Goal: Task Accomplishment & Management: Use online tool/utility

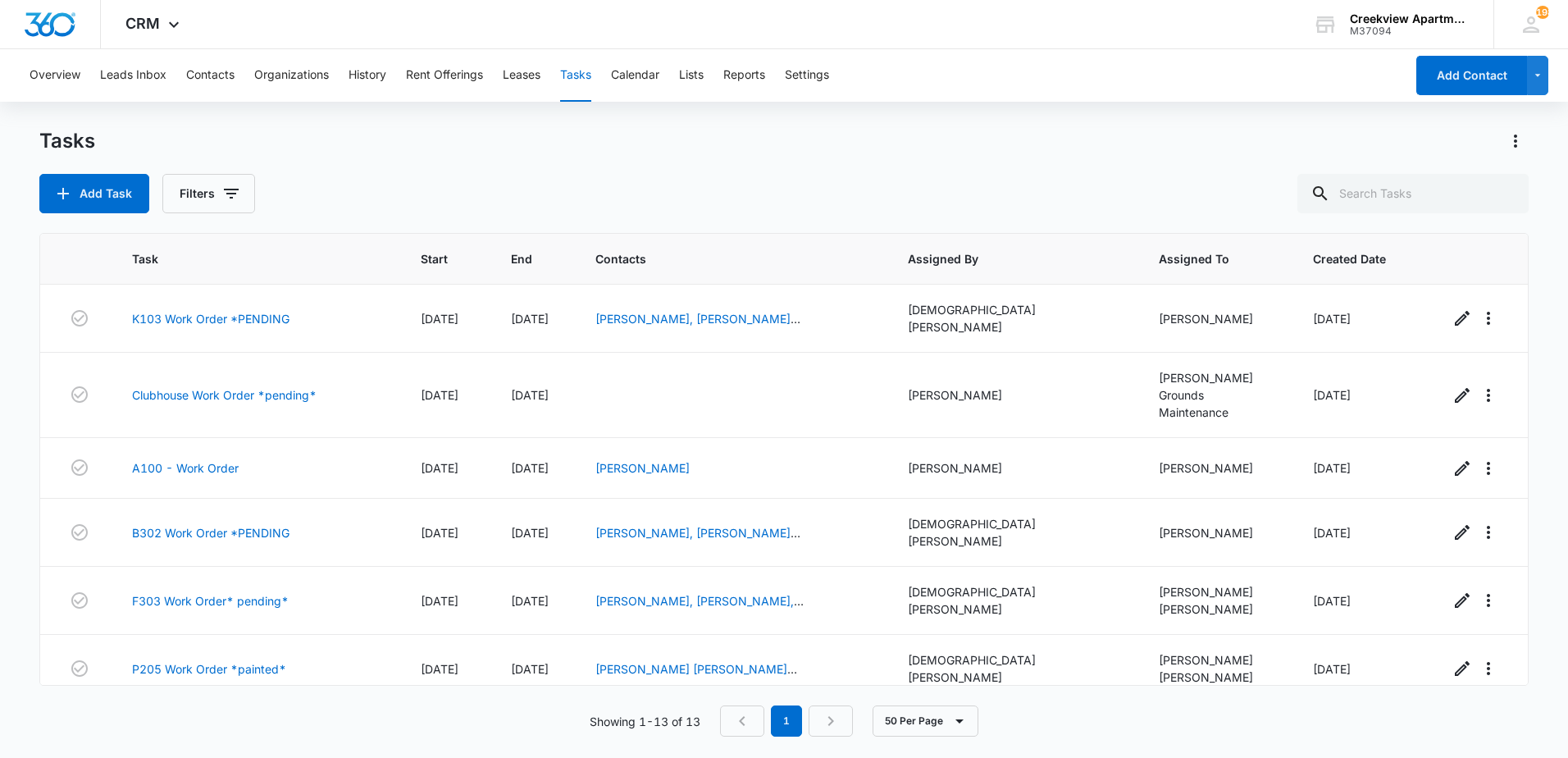
scroll to position [410, 0]
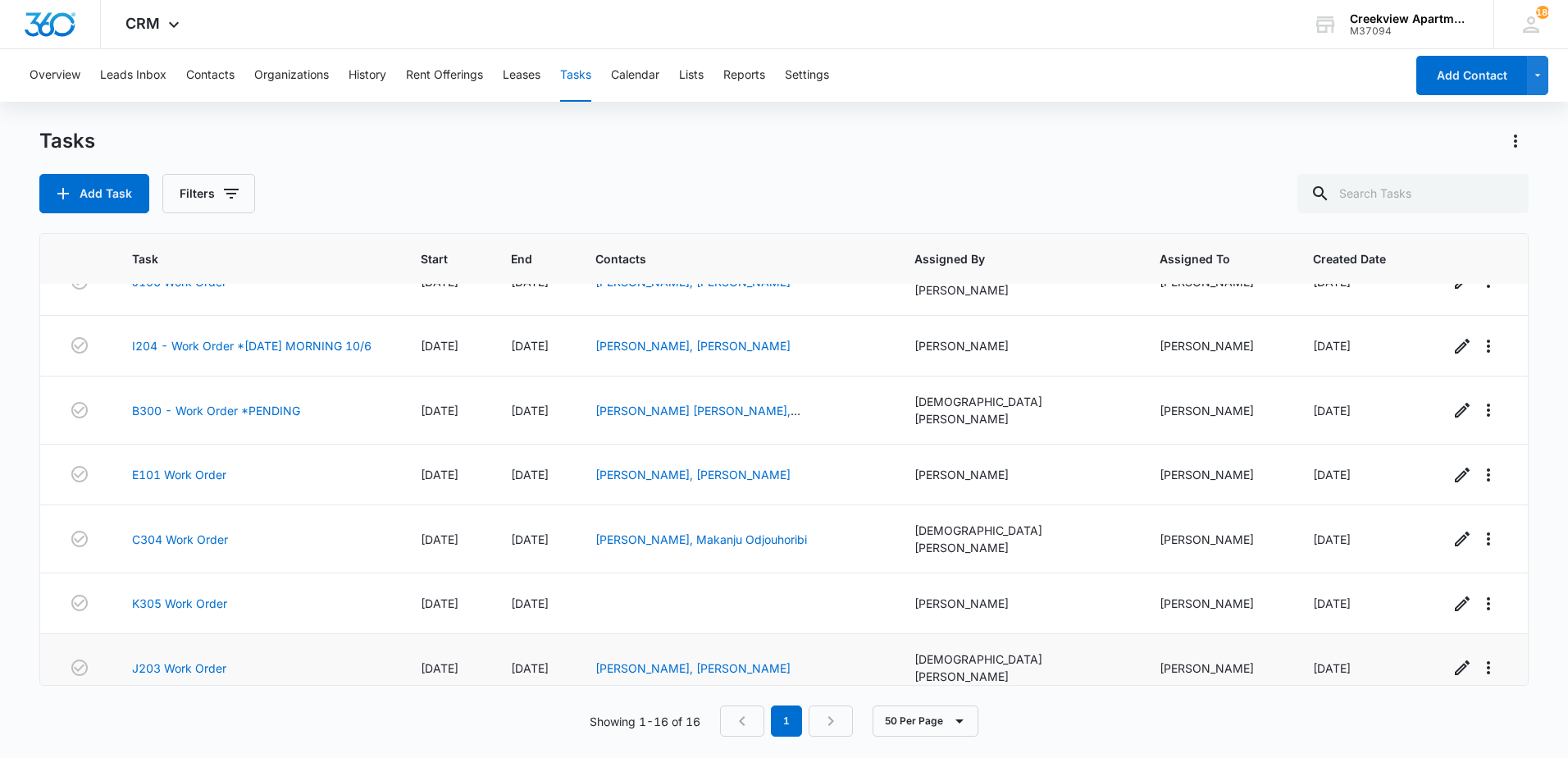
scroll to position [585, 0]
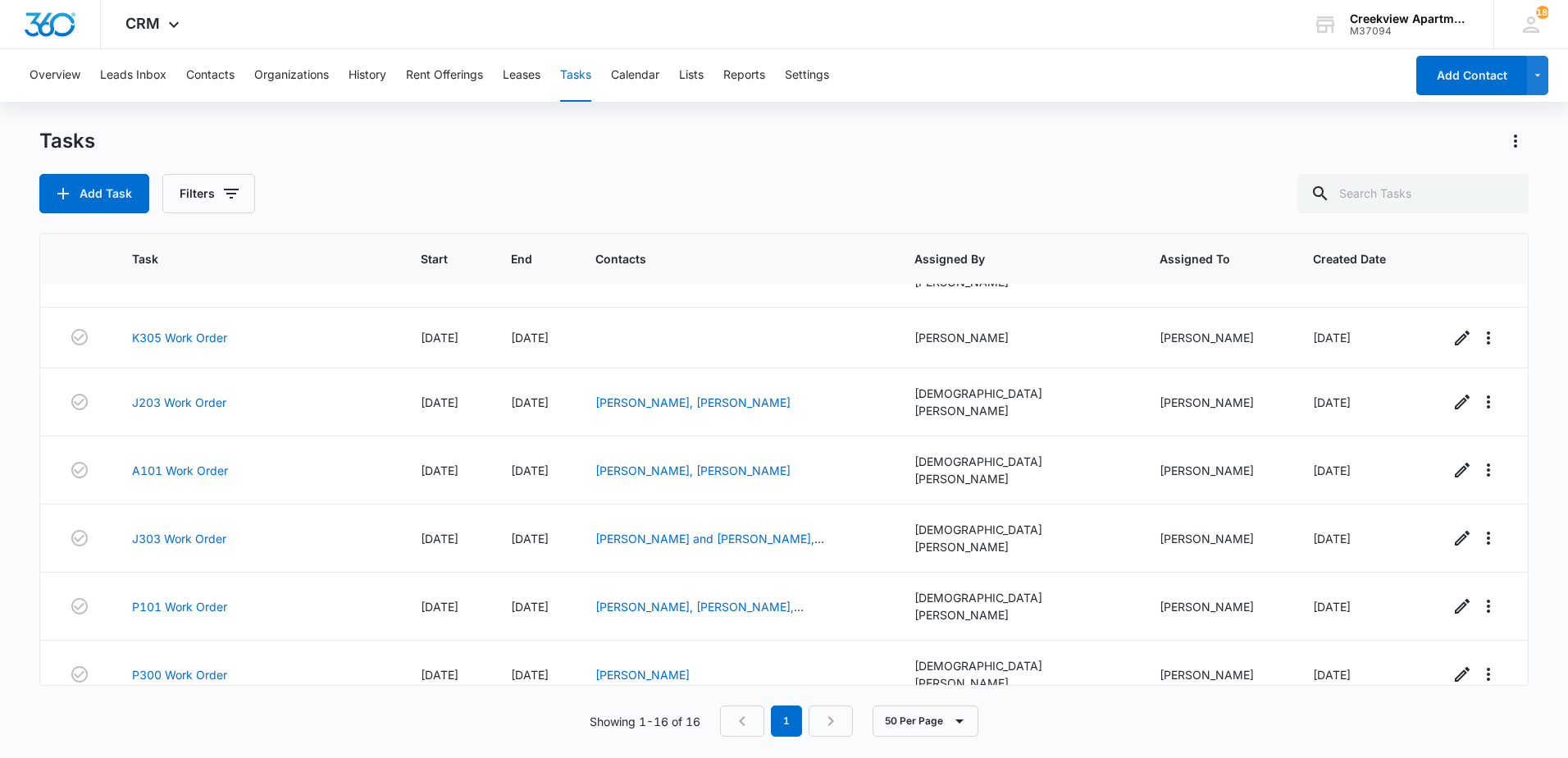
click at [190, 730] on link "H306 Work Order" at bounding box center [180, 738] width 96 height 17
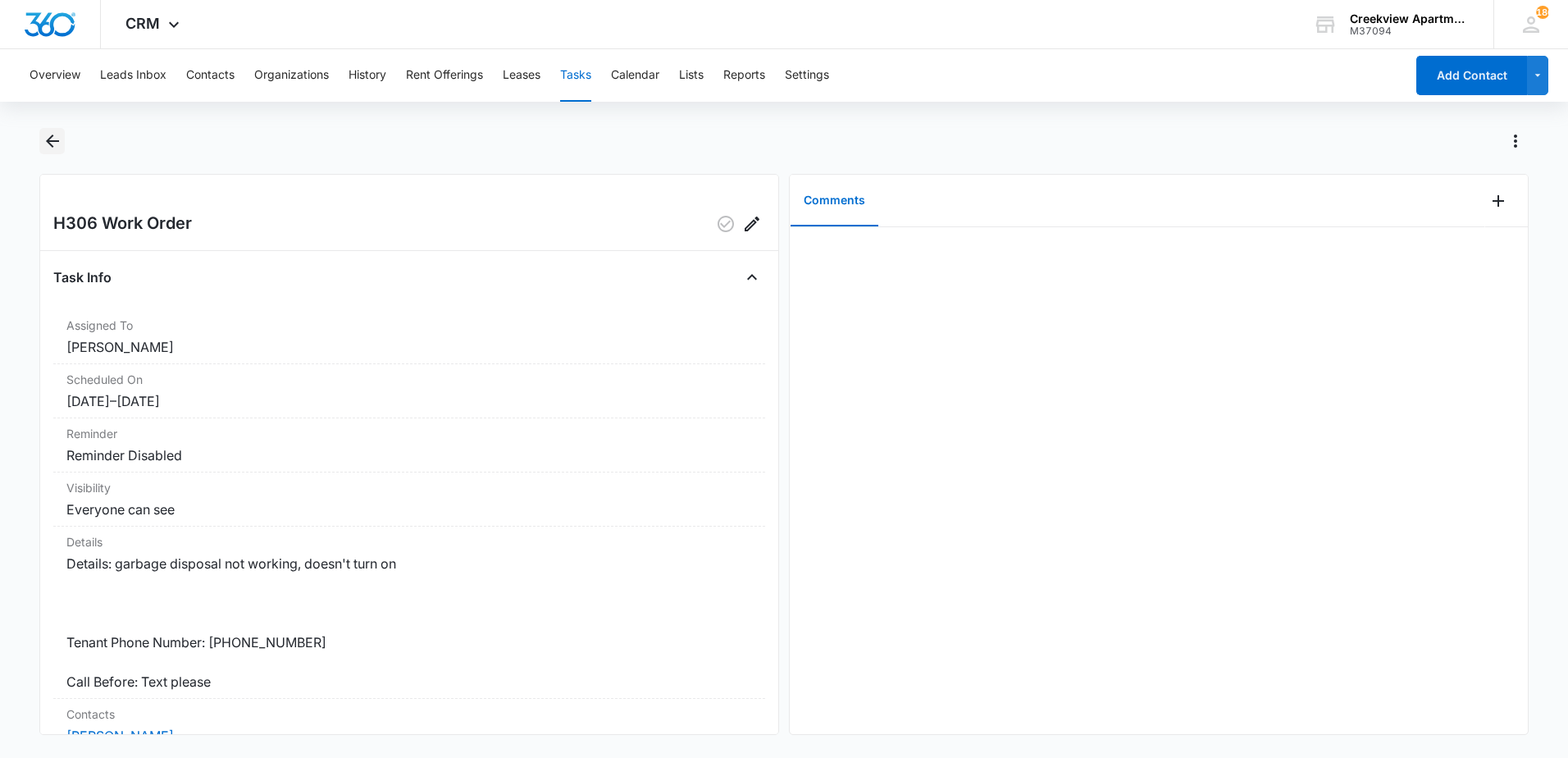
click at [53, 138] on icon "Back" at bounding box center [52, 141] width 20 height 20
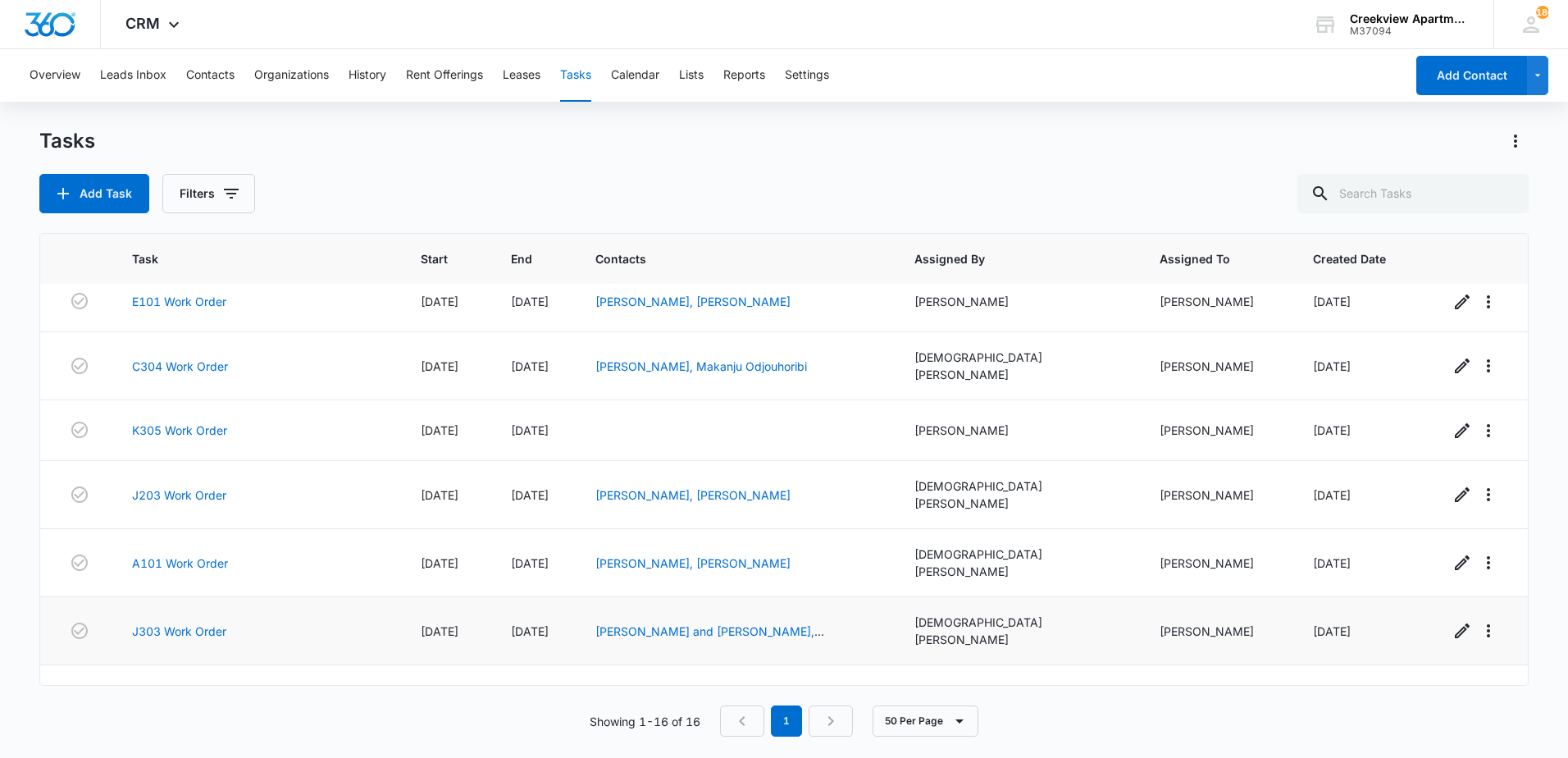
scroll to position [585, 0]
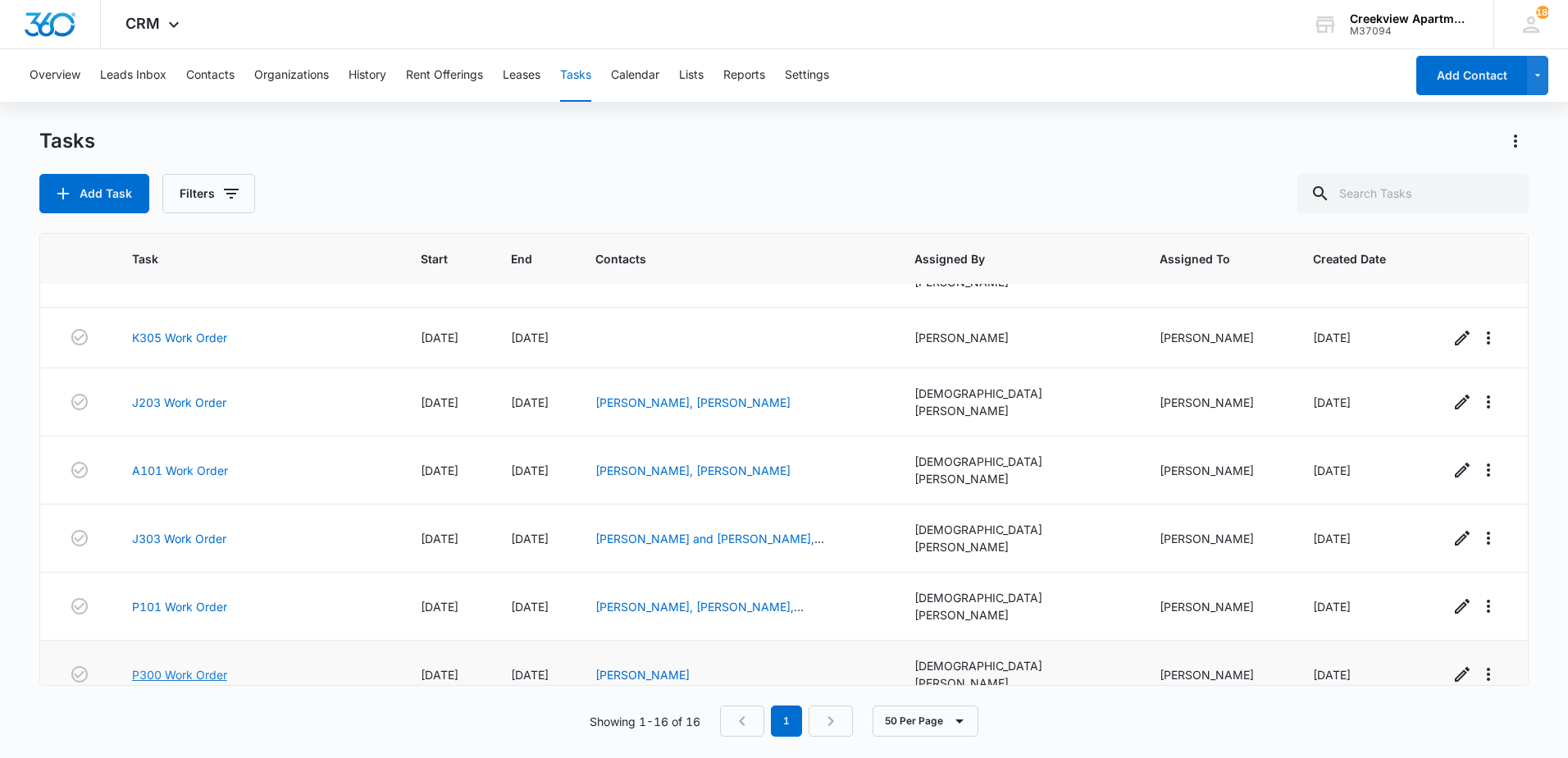
click at [188, 666] on link "P300 Work Order" at bounding box center [179, 674] width 95 height 17
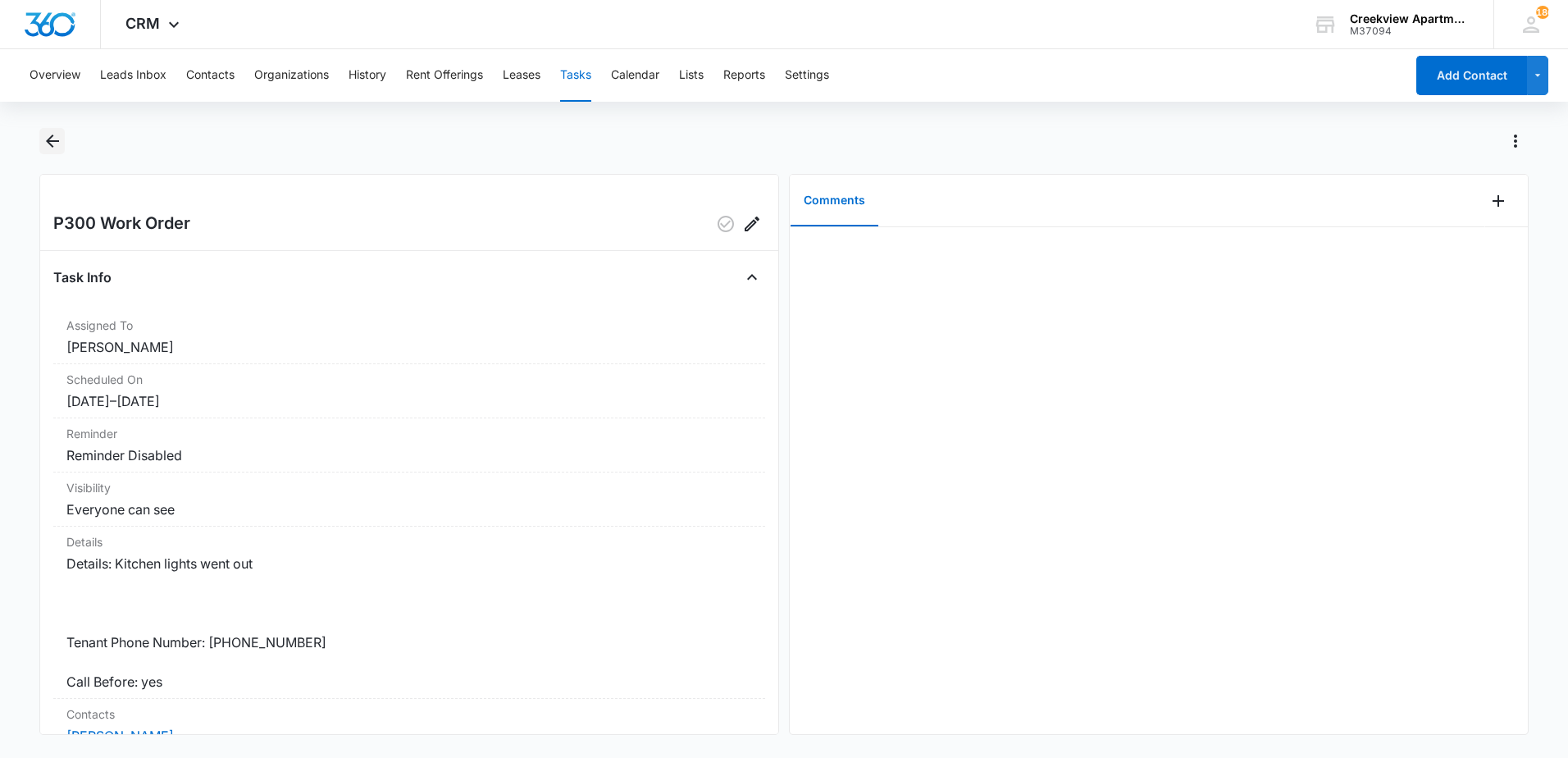
click at [55, 146] on icon "Back" at bounding box center [52, 141] width 20 height 20
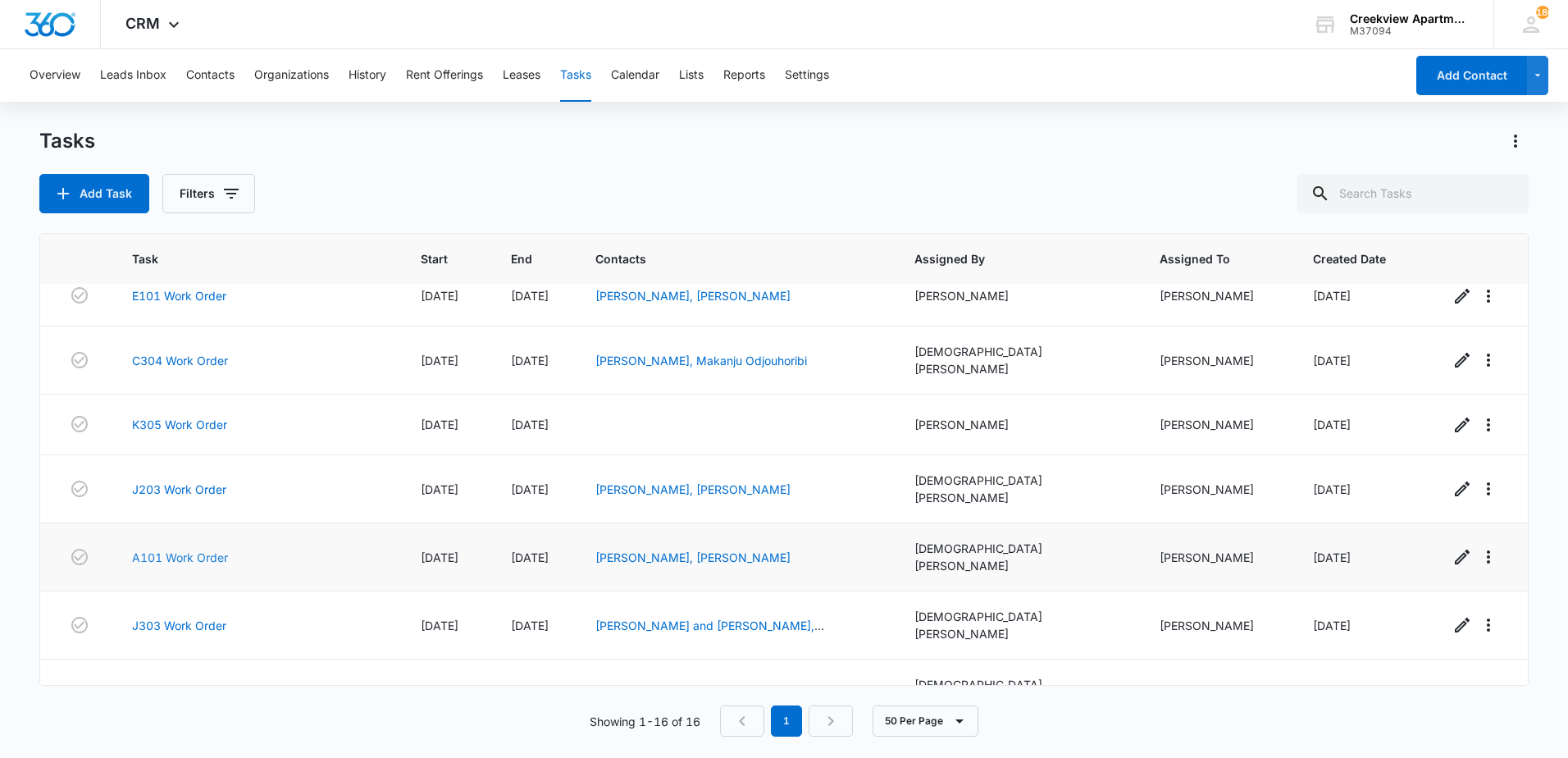
scroll to position [585, 0]
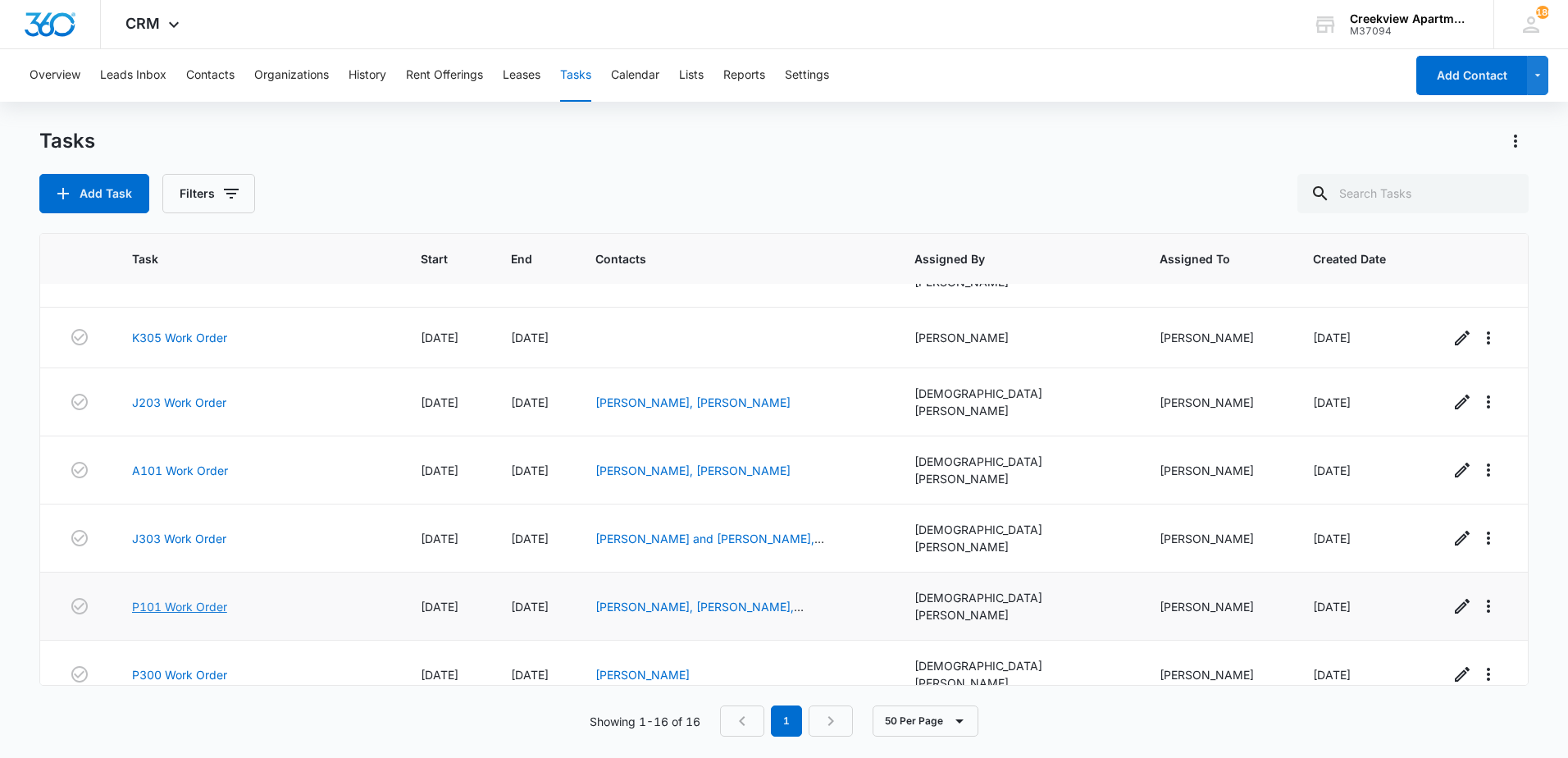
click at [190, 598] on link "P101 Work Order" at bounding box center [179, 606] width 95 height 17
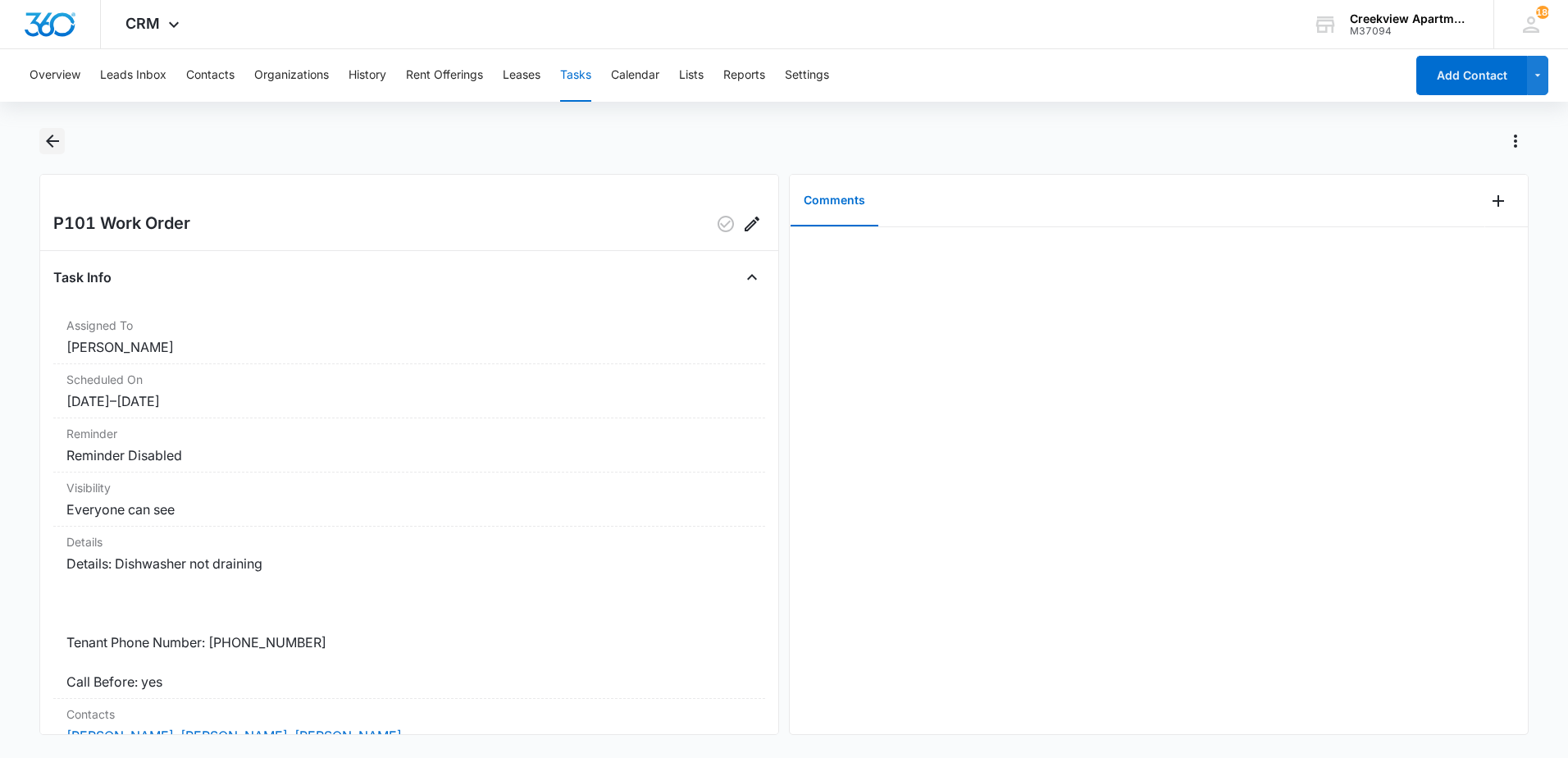
click at [57, 143] on icon "Back" at bounding box center [52, 141] width 20 height 20
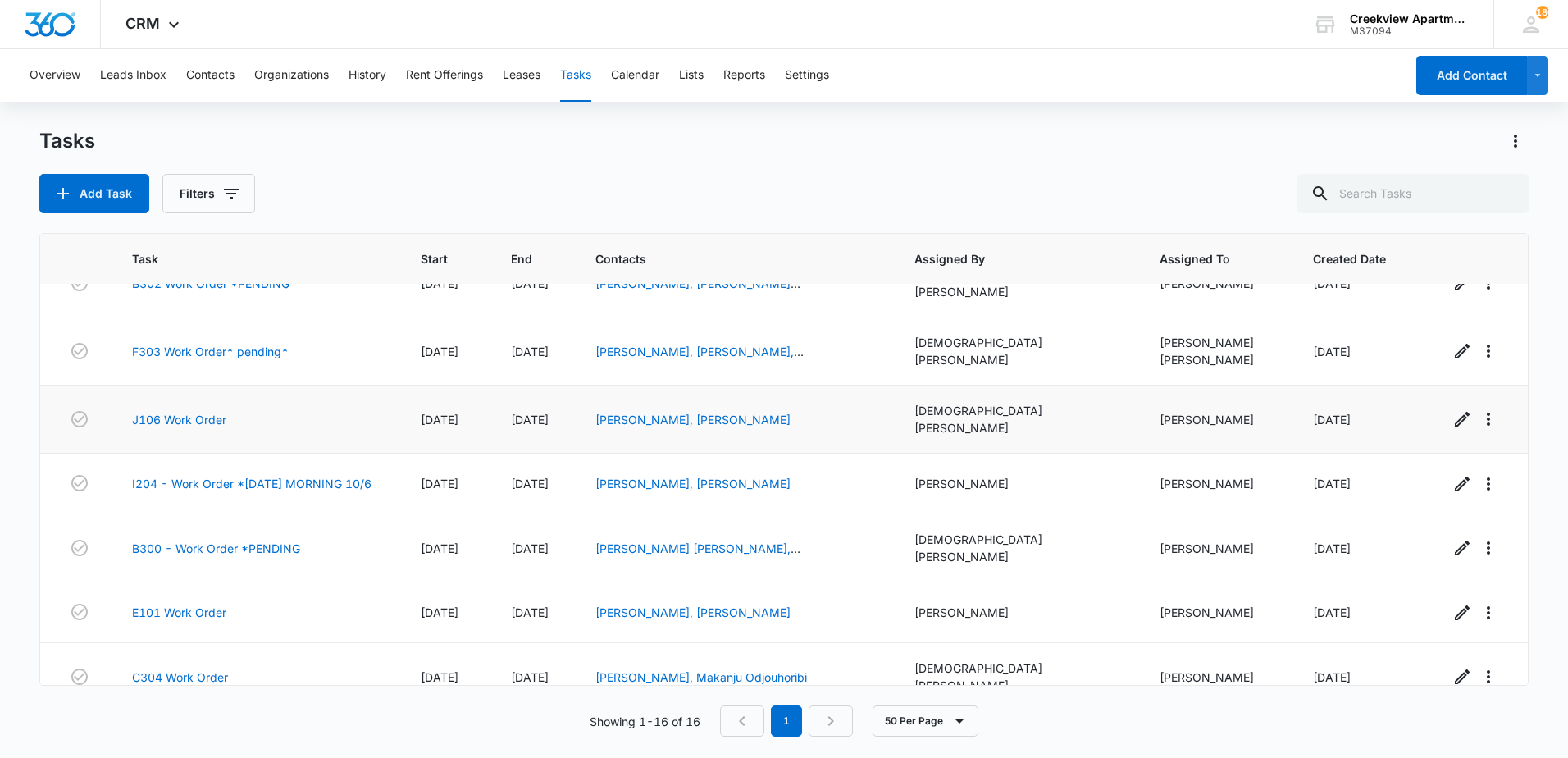
scroll to position [585, 0]
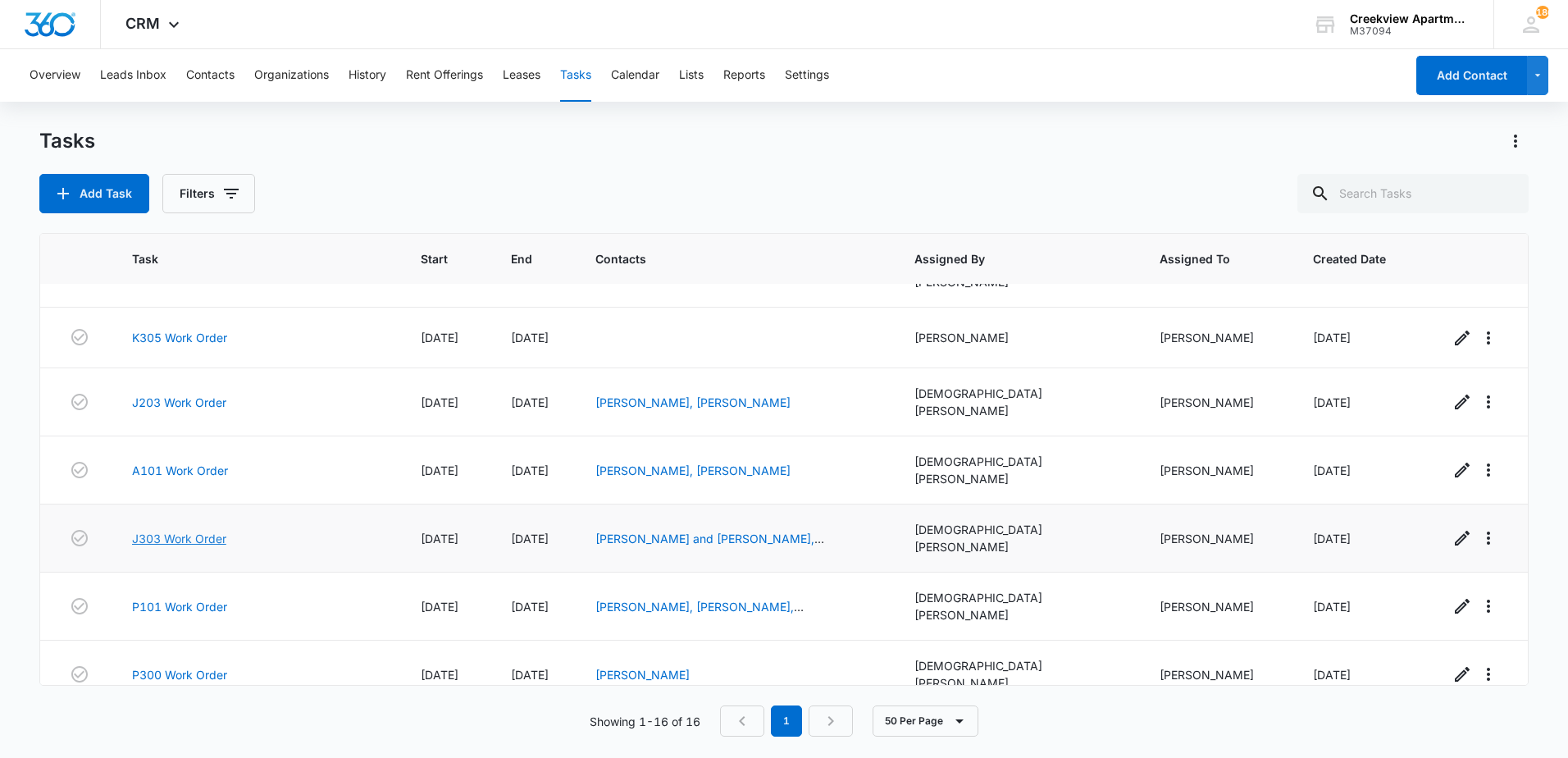
click at [170, 530] on link "J303 Work Order" at bounding box center [179, 538] width 94 height 17
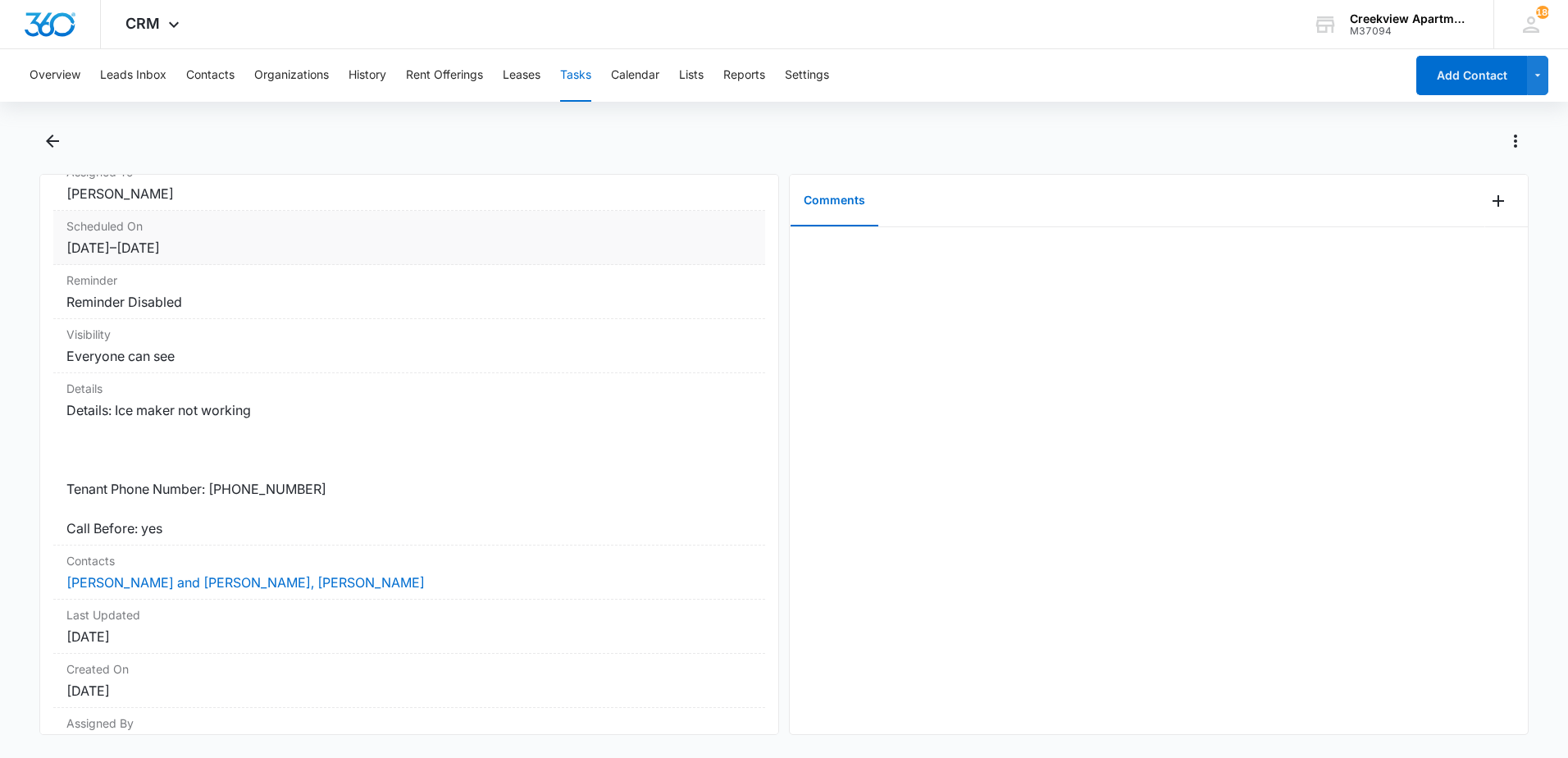
scroll to position [164, 0]
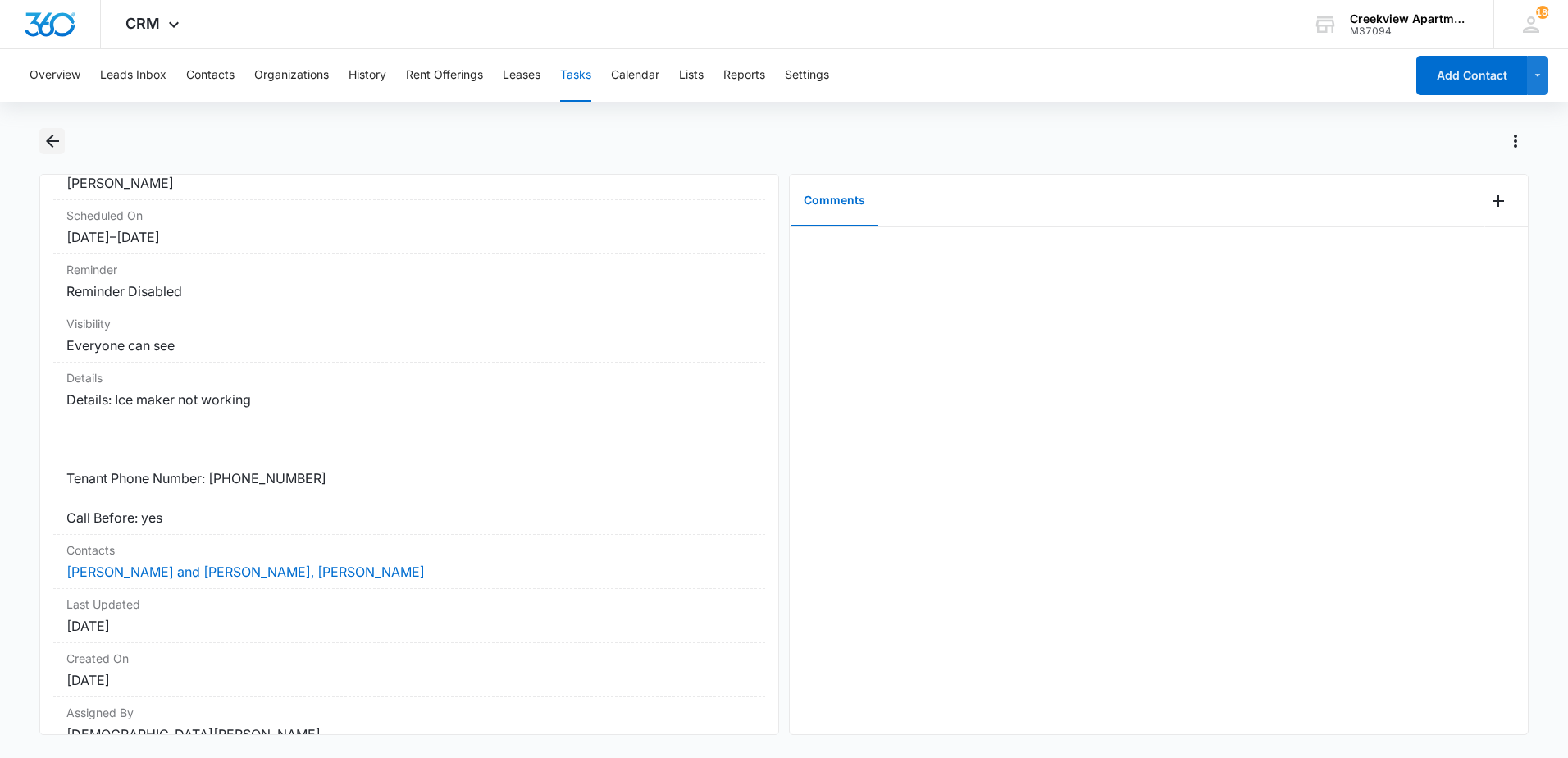
click at [51, 132] on icon "Back" at bounding box center [52, 141] width 20 height 20
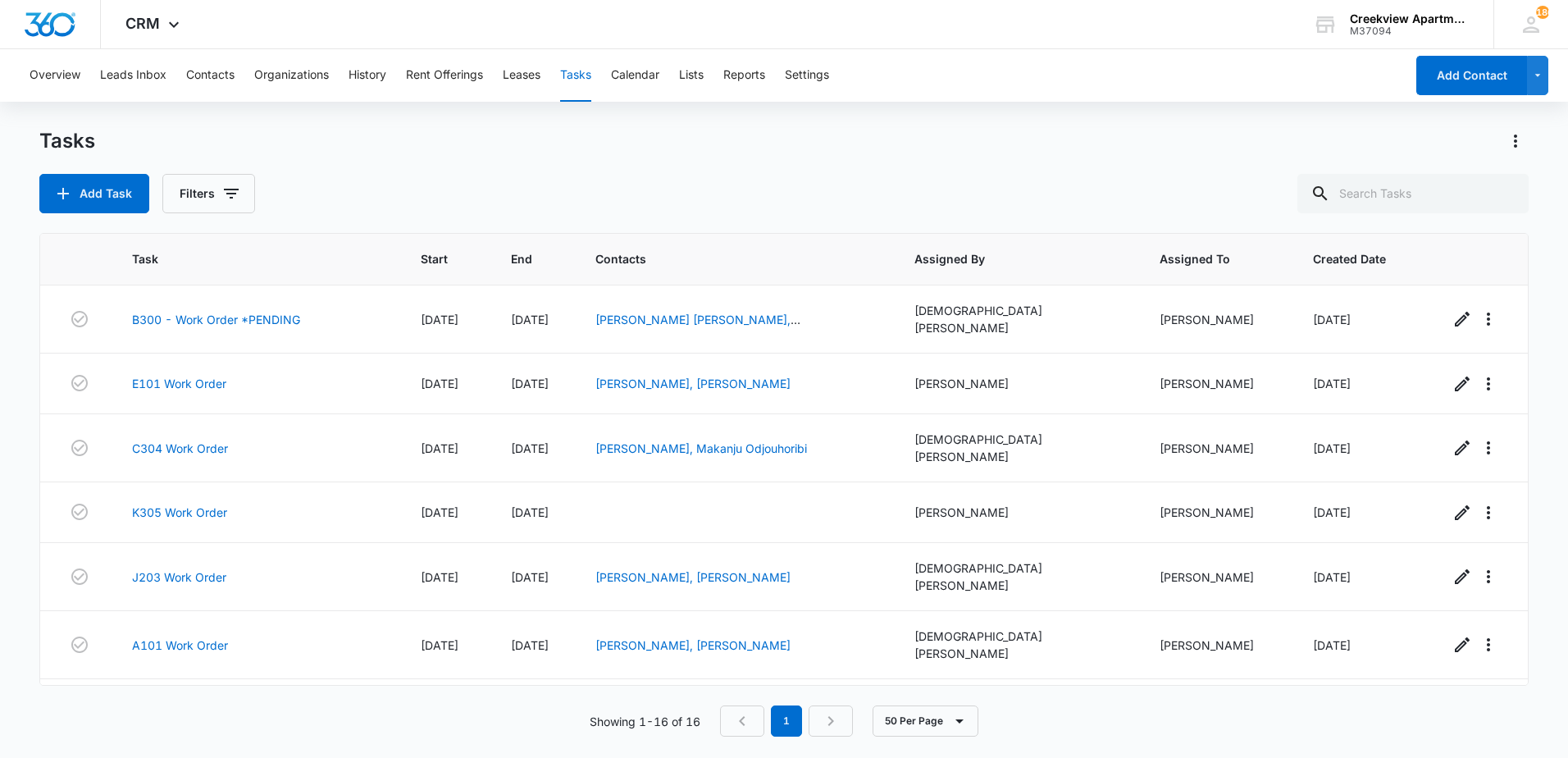
scroll to position [585, 0]
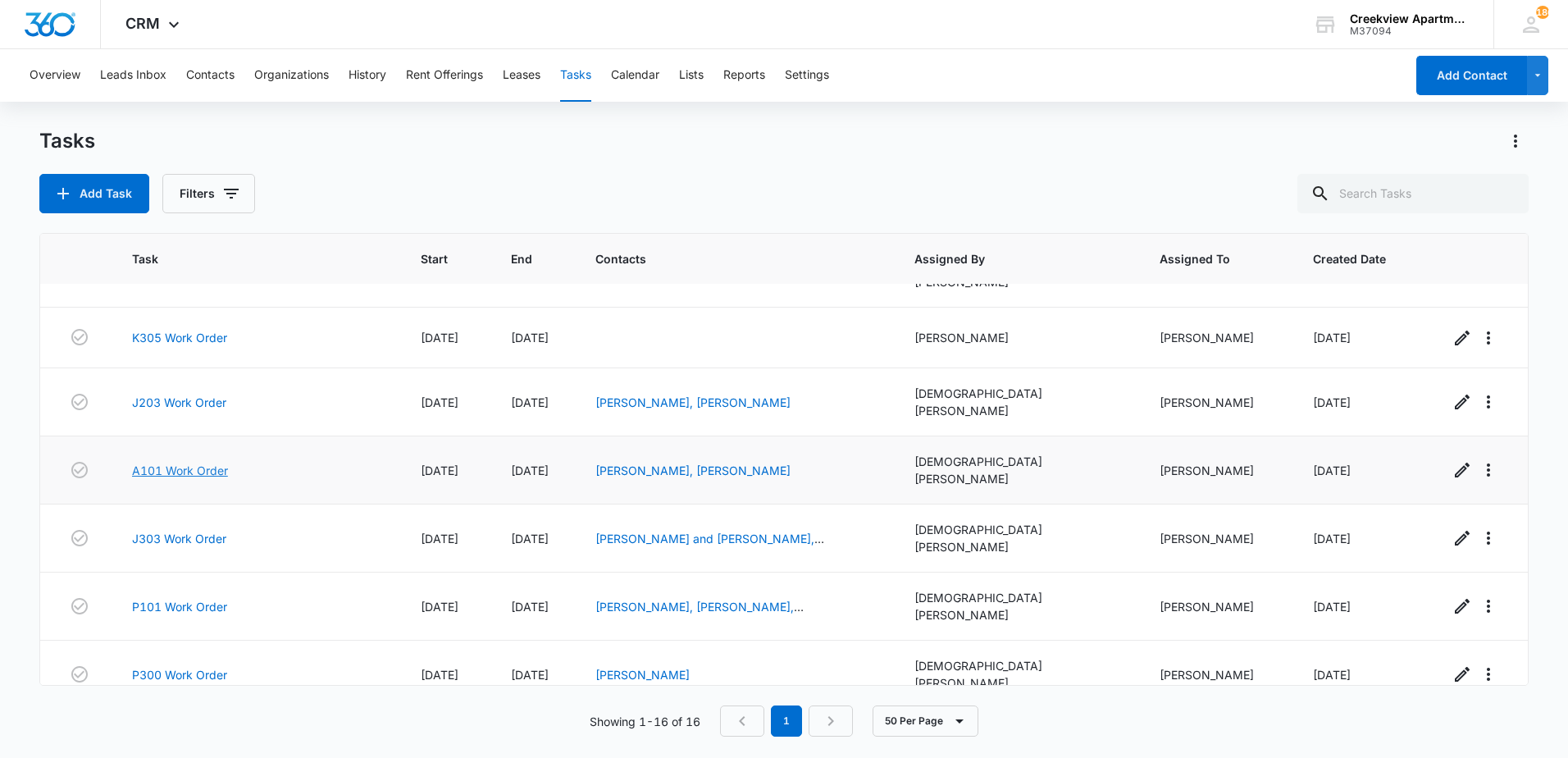
click at [193, 462] on link "A101 Work Order" at bounding box center [180, 470] width 96 height 17
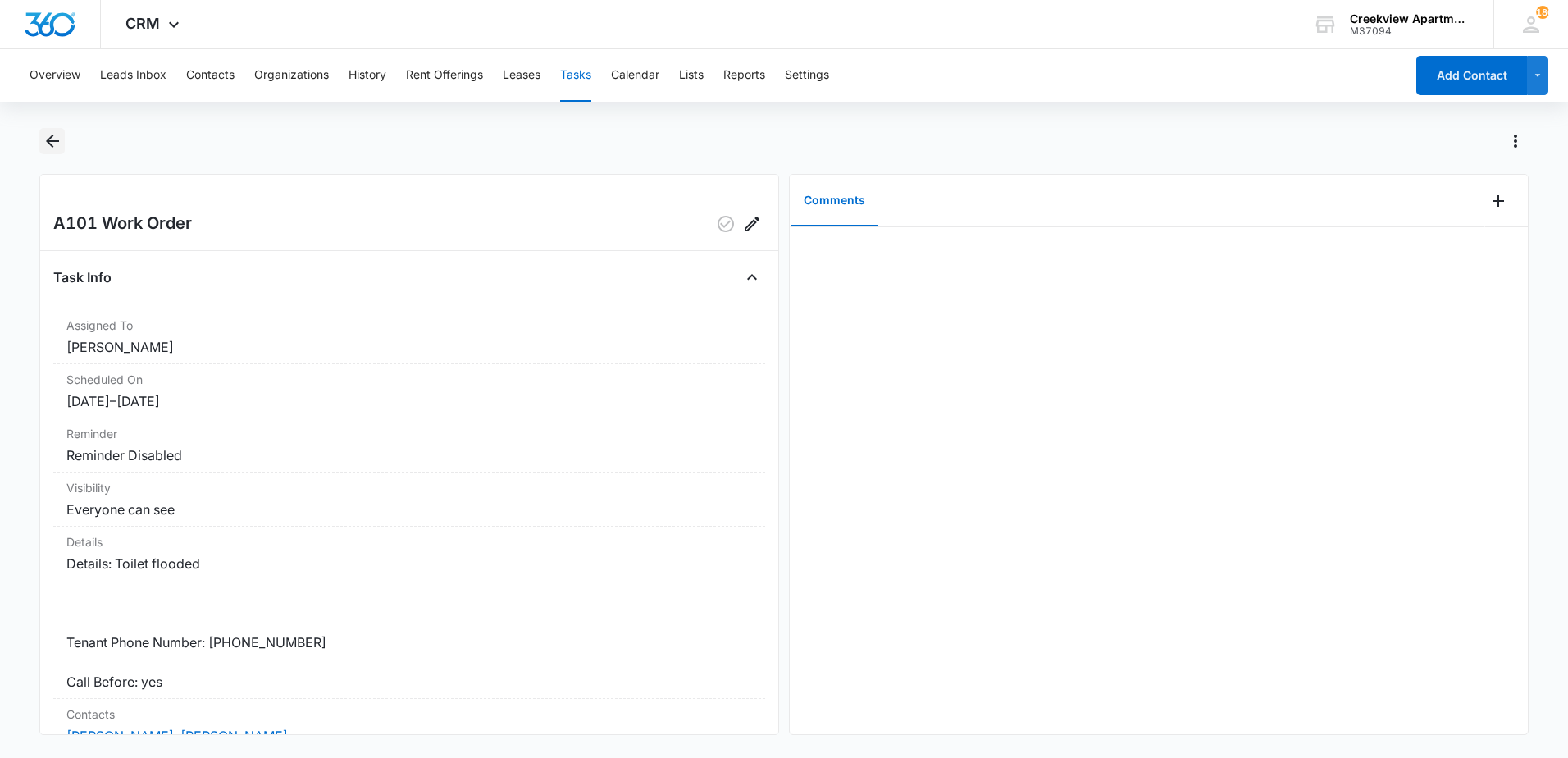
click at [61, 145] on icon "Back" at bounding box center [52, 141] width 20 height 20
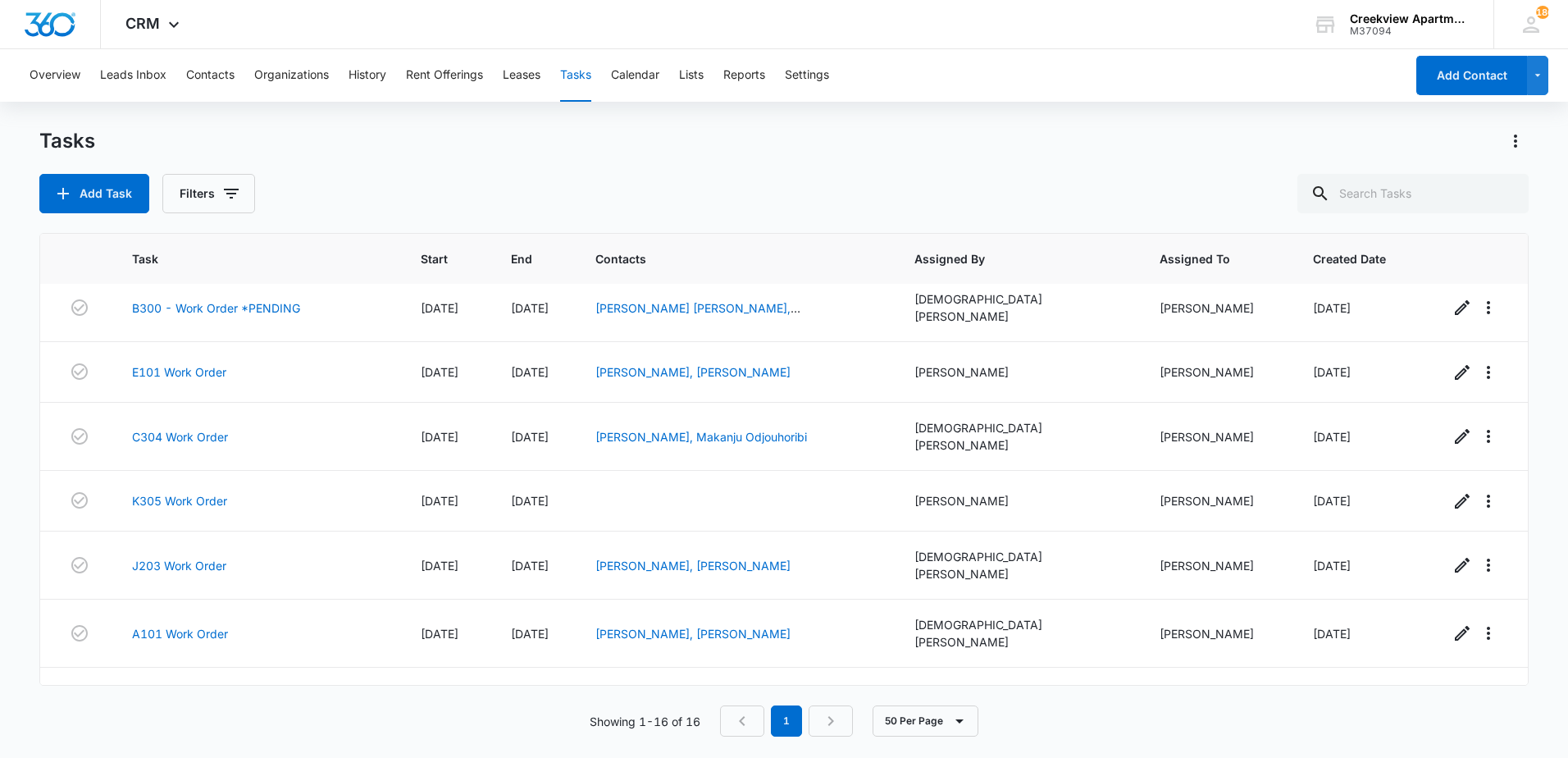
scroll to position [421, 0]
click at [194, 558] on link "J203 Work Order" at bounding box center [179, 566] width 94 height 17
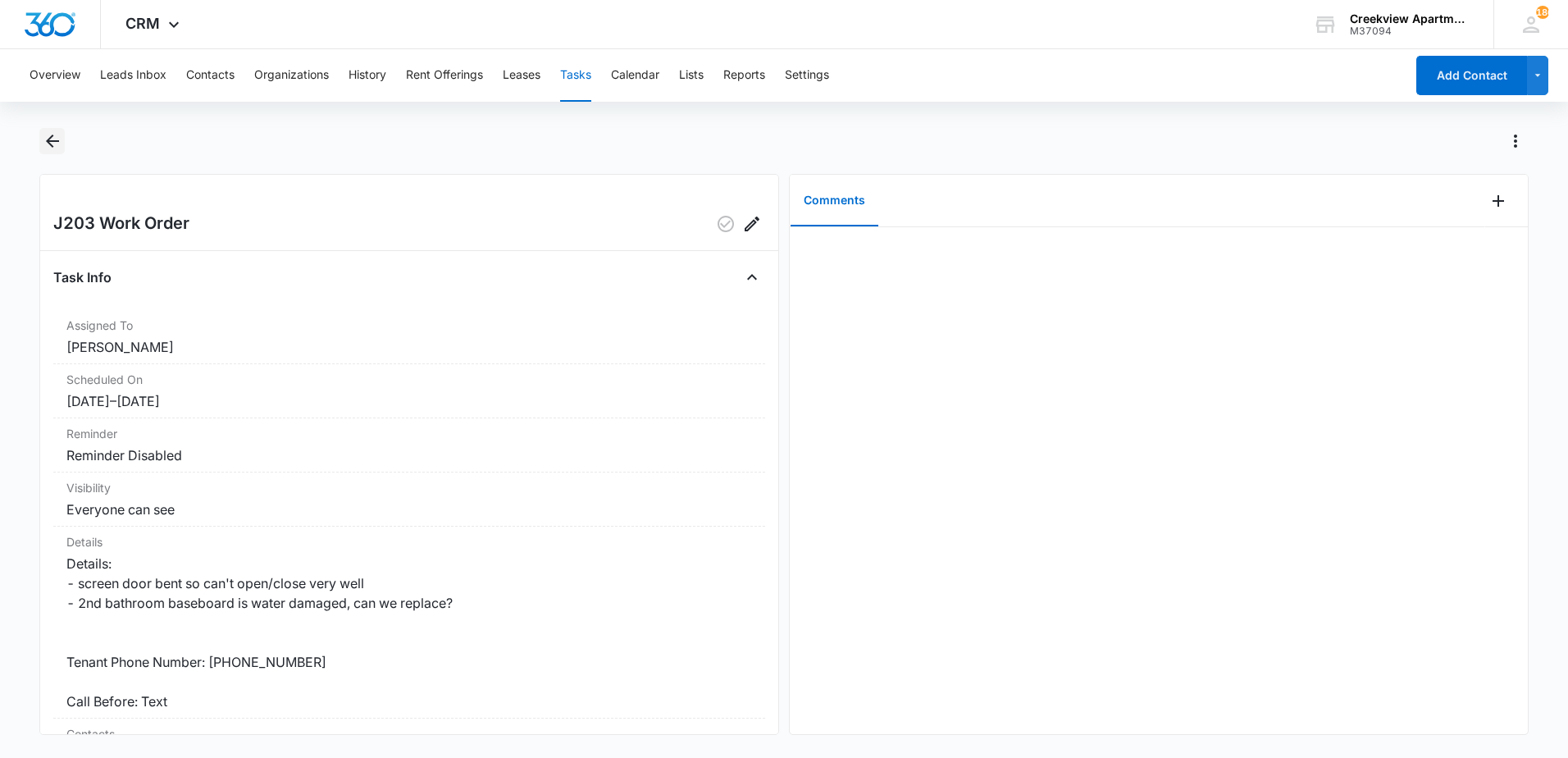
click at [57, 146] on icon "Back" at bounding box center [52, 141] width 20 height 20
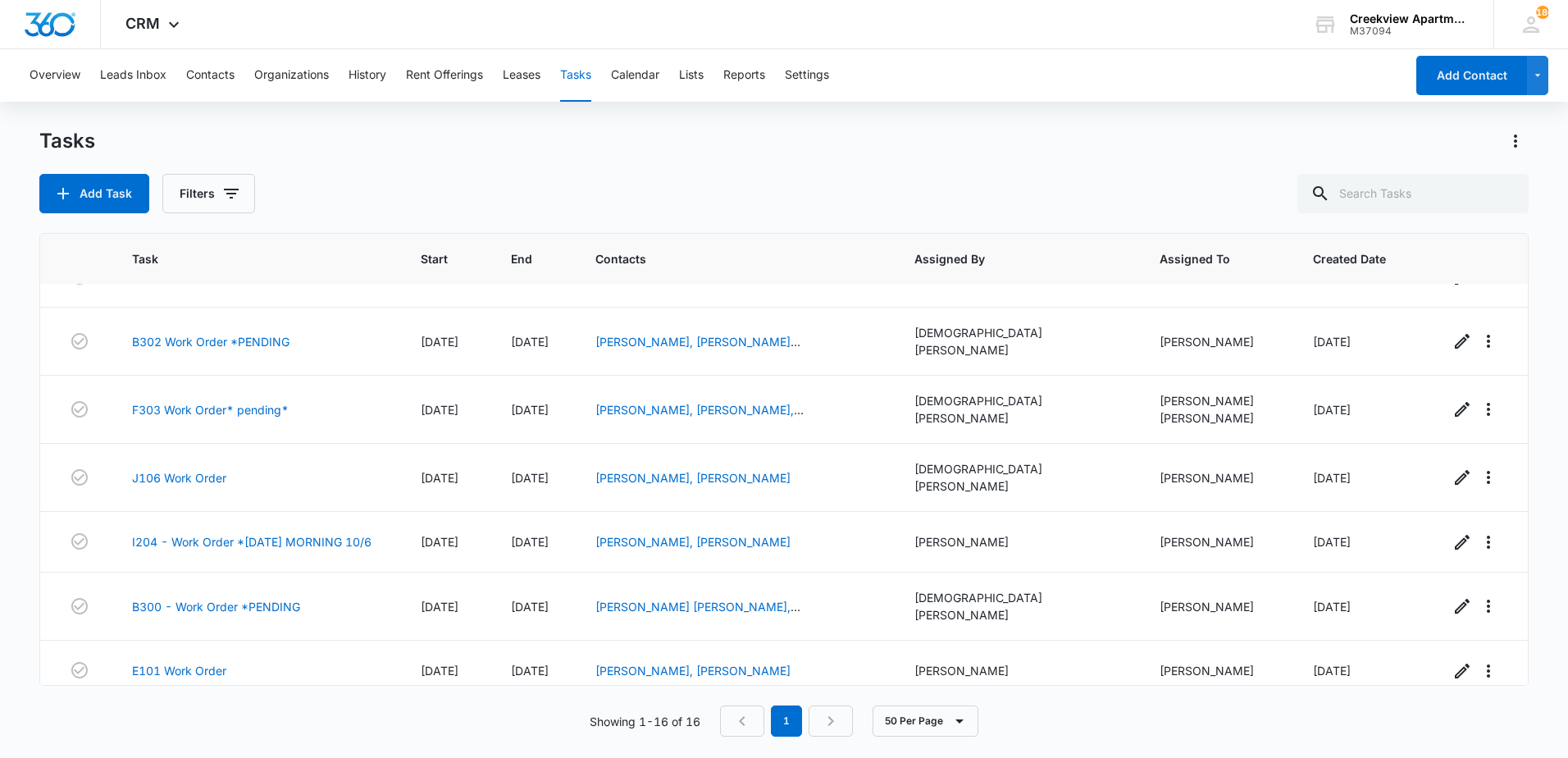
scroll to position [92, 0]
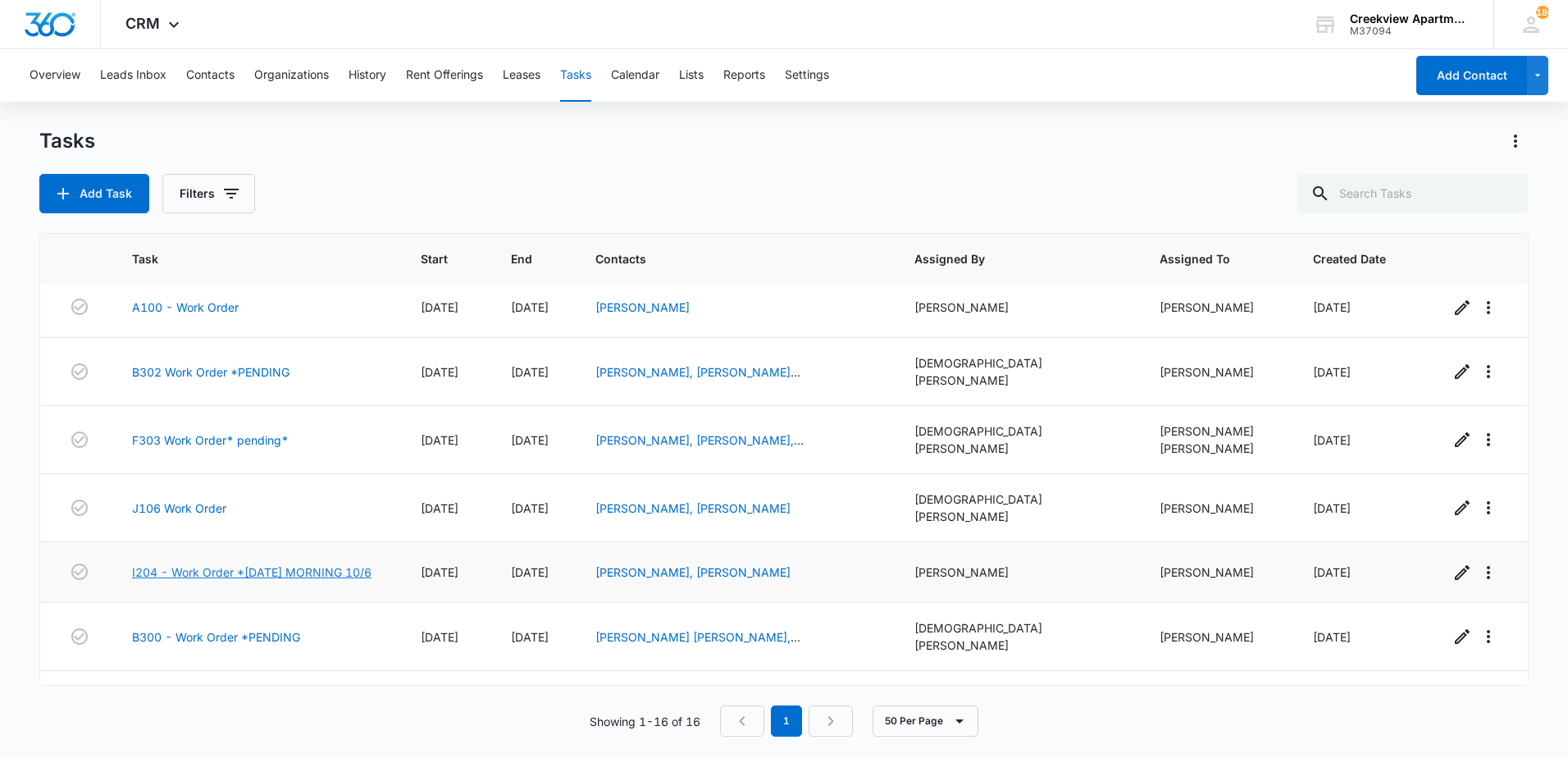
click at [330, 564] on link "I204 - Work Order *[DATE] MORNING 10/6" at bounding box center [251, 572] width 240 height 17
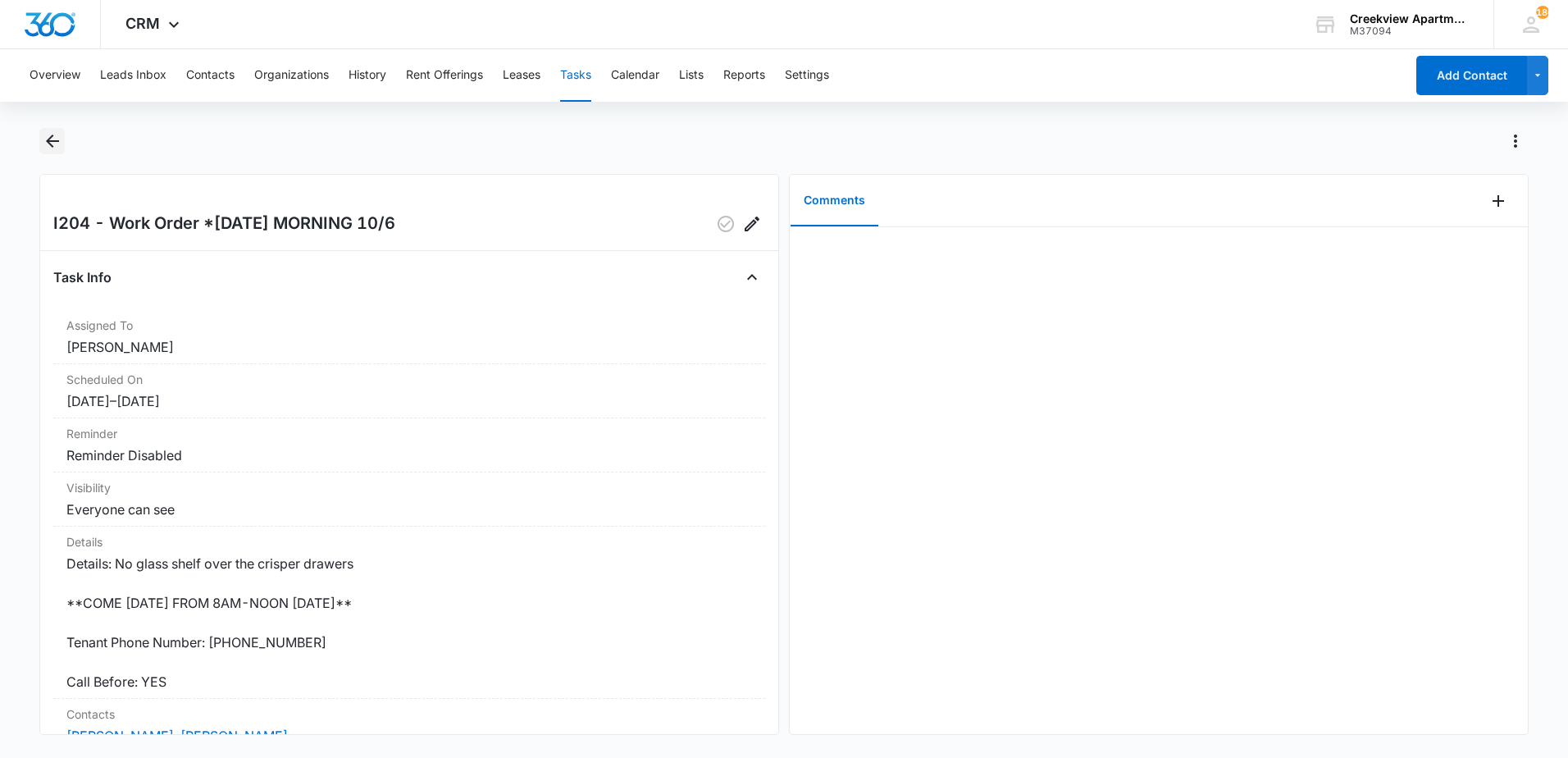
click at [51, 144] on icon "Back" at bounding box center [52, 141] width 20 height 20
